Goal: Navigation & Orientation: Find specific page/section

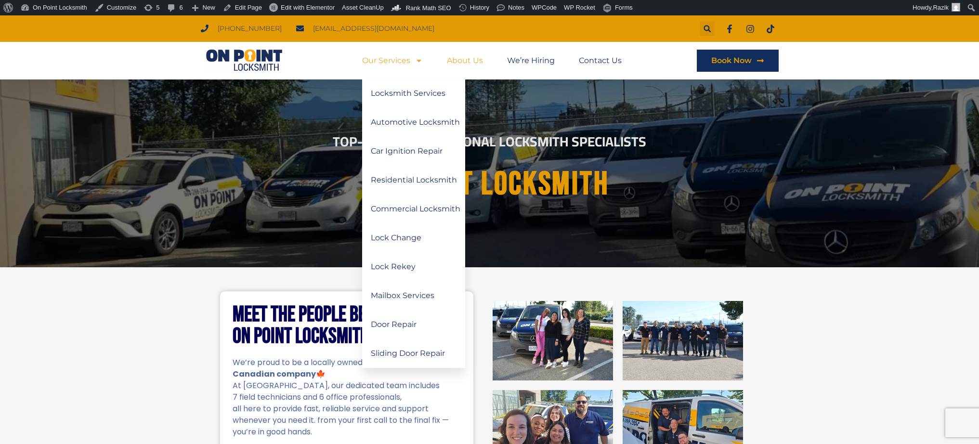
click at [459, 56] on link "About Us" at bounding box center [465, 61] width 36 height 22
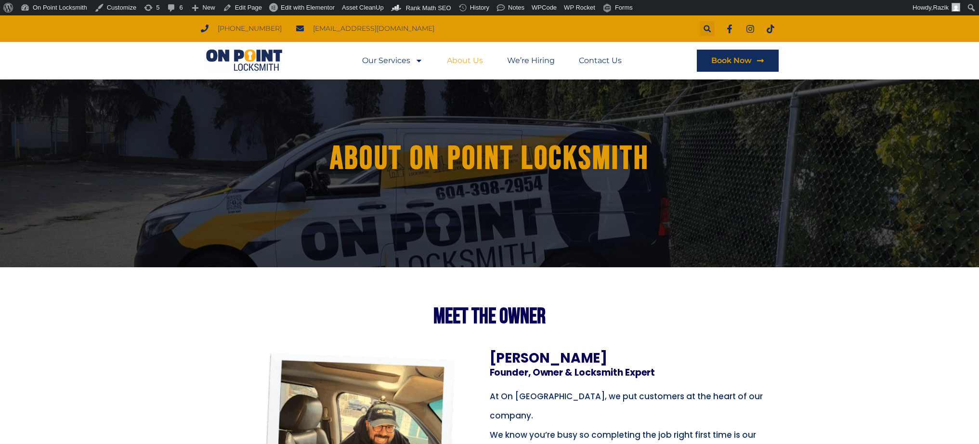
click at [258, 62] on img at bounding box center [244, 60] width 87 height 23
